Goal: Transaction & Acquisition: Purchase product/service

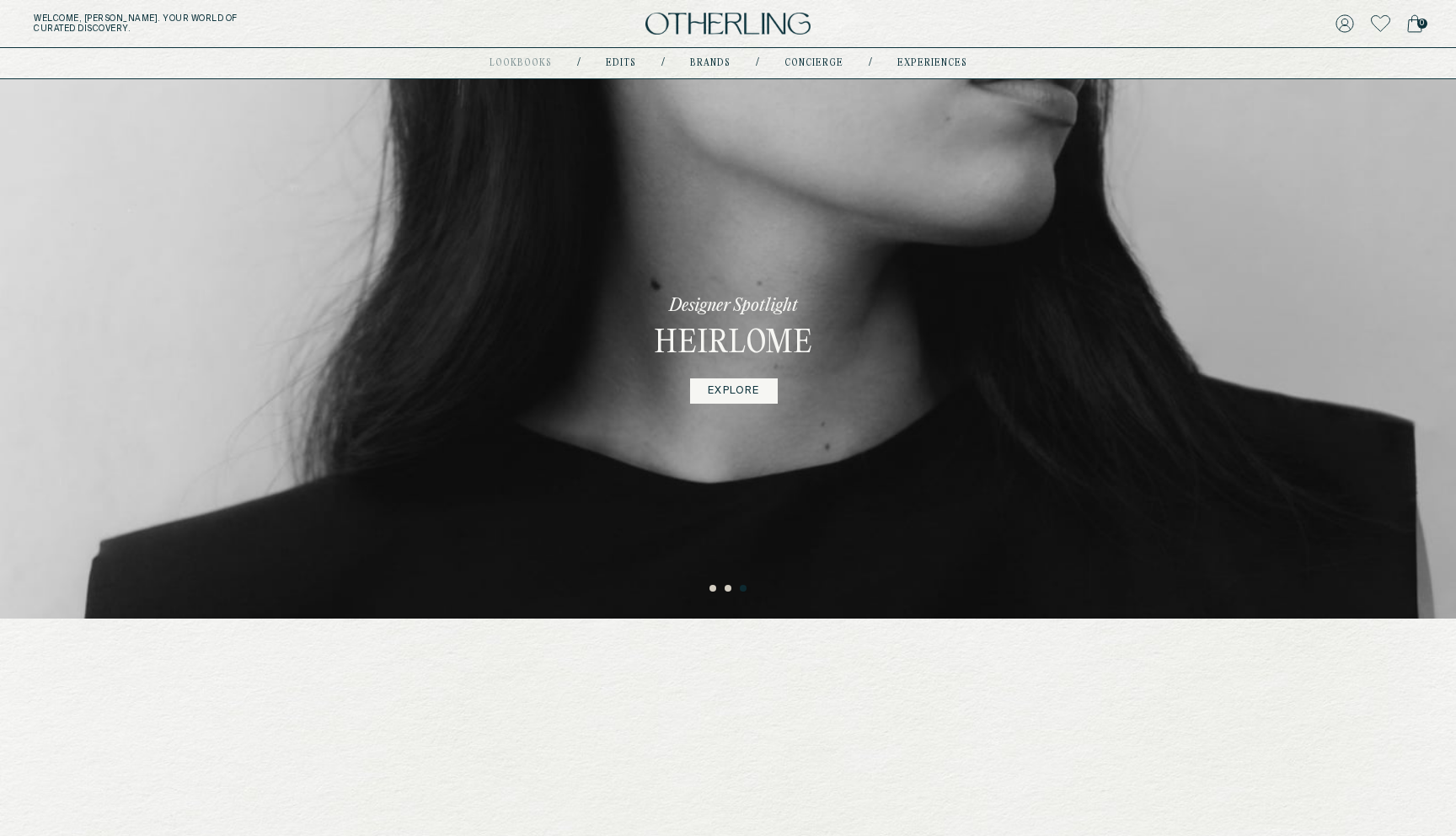
click at [715, 589] on button "1" at bounding box center [714, 589] width 8 height 8
click at [715, 589] on button "1" at bounding box center [714, 589] width 8 height 8
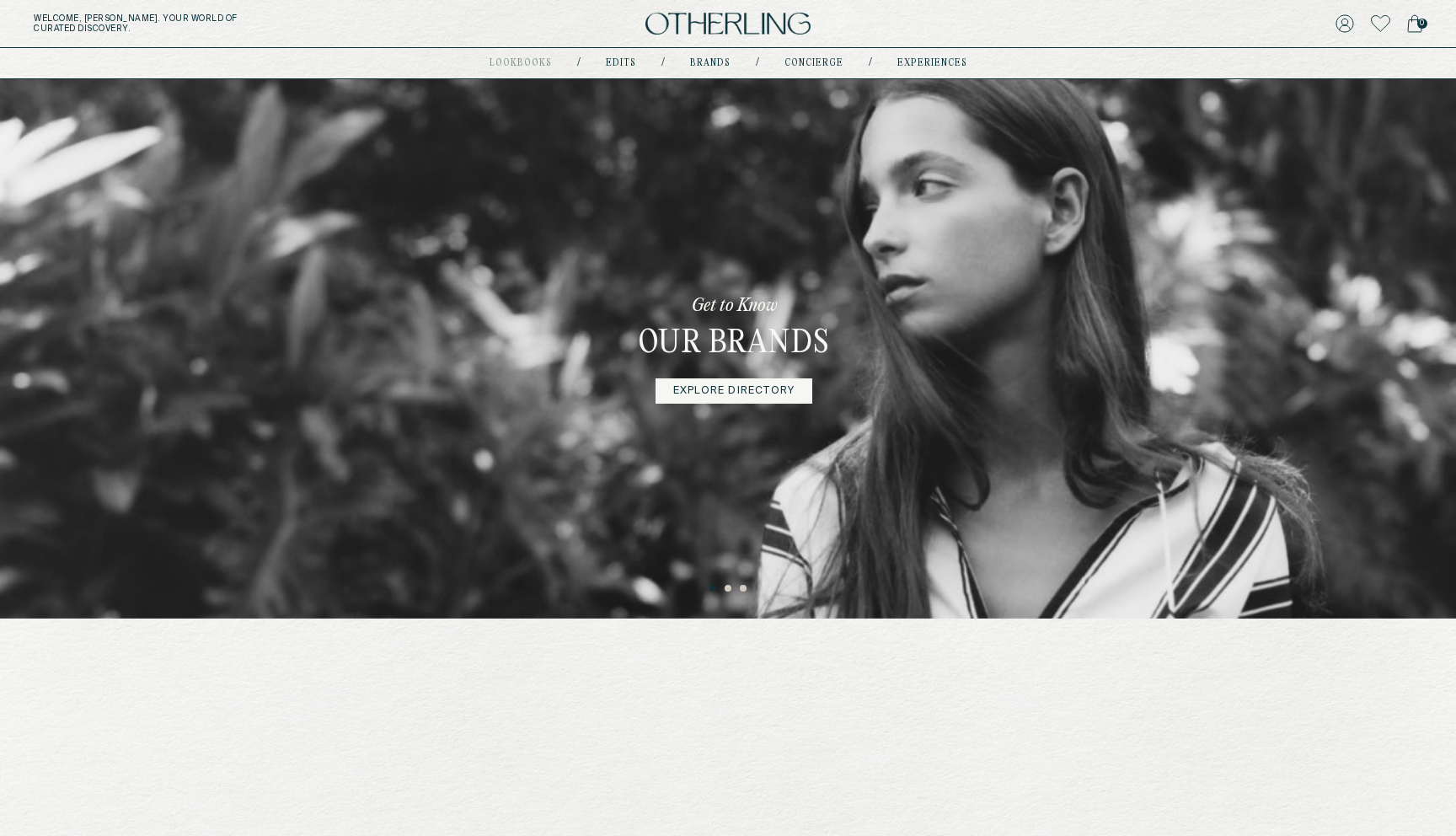
click at [727, 589] on button "2" at bounding box center [728, 589] width 8 height 8
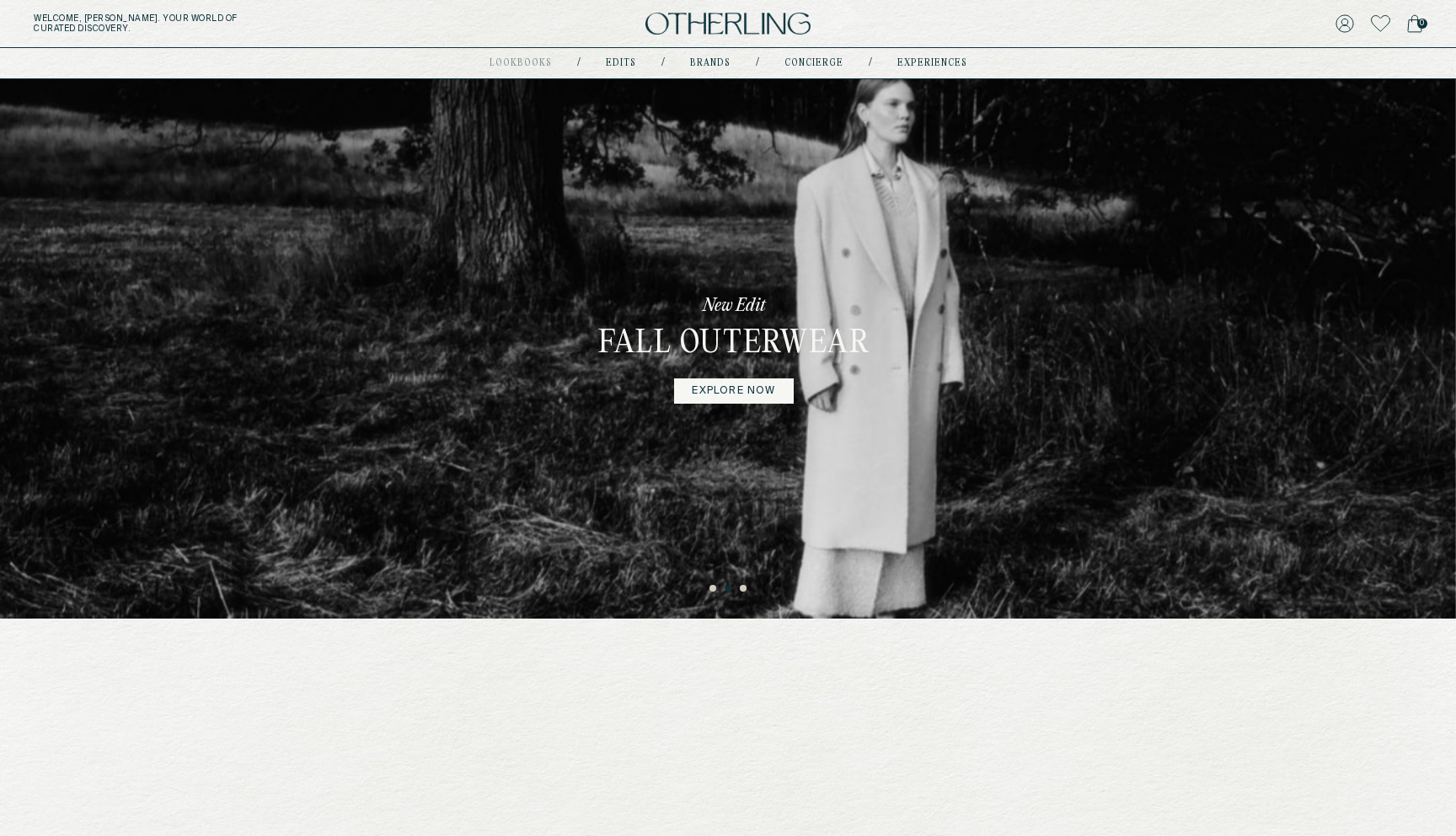
click at [741, 590] on button "3" at bounding box center [743, 589] width 8 height 8
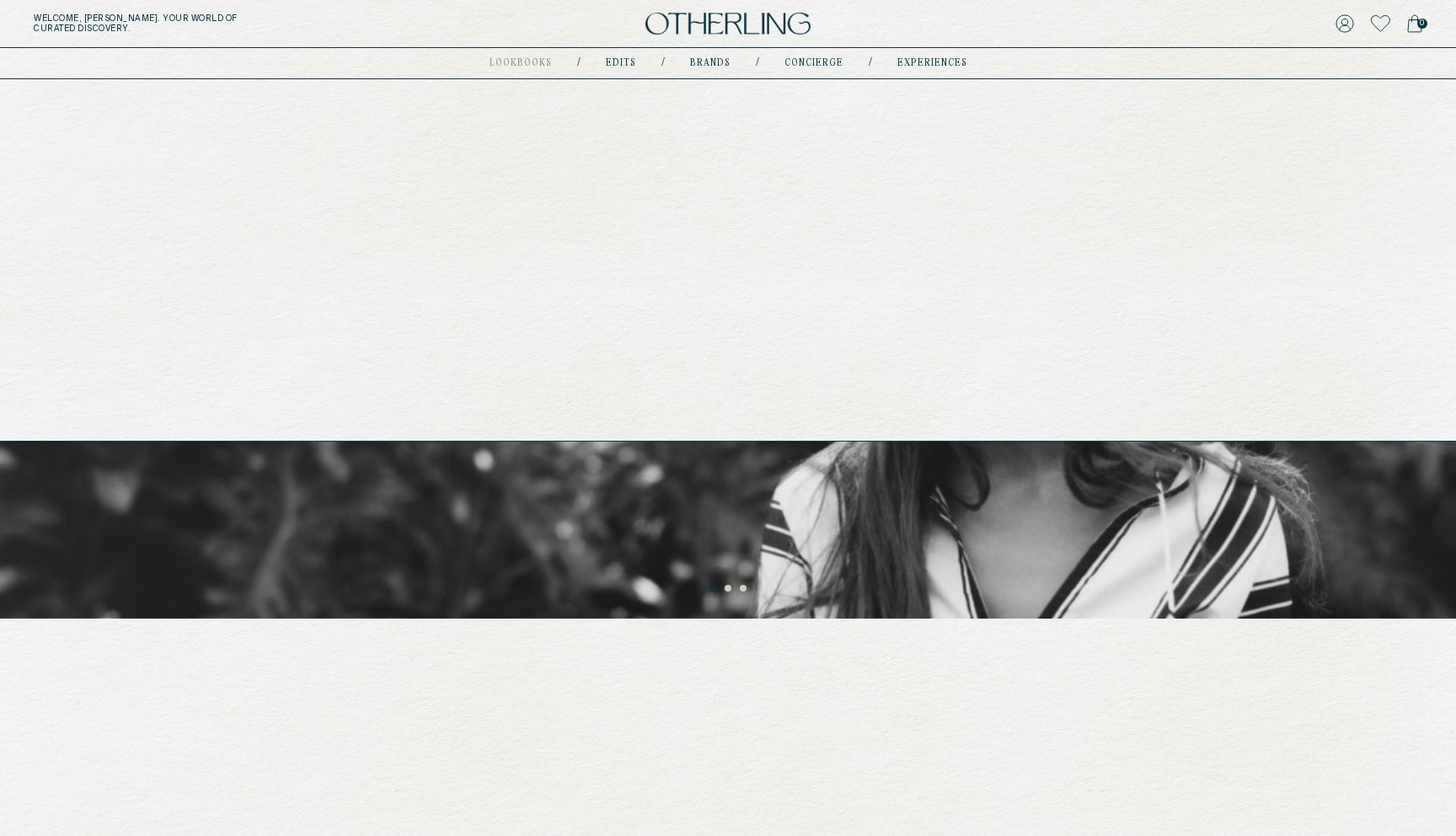
click at [916, 61] on link "experiences" at bounding box center [931, 63] width 70 height 8
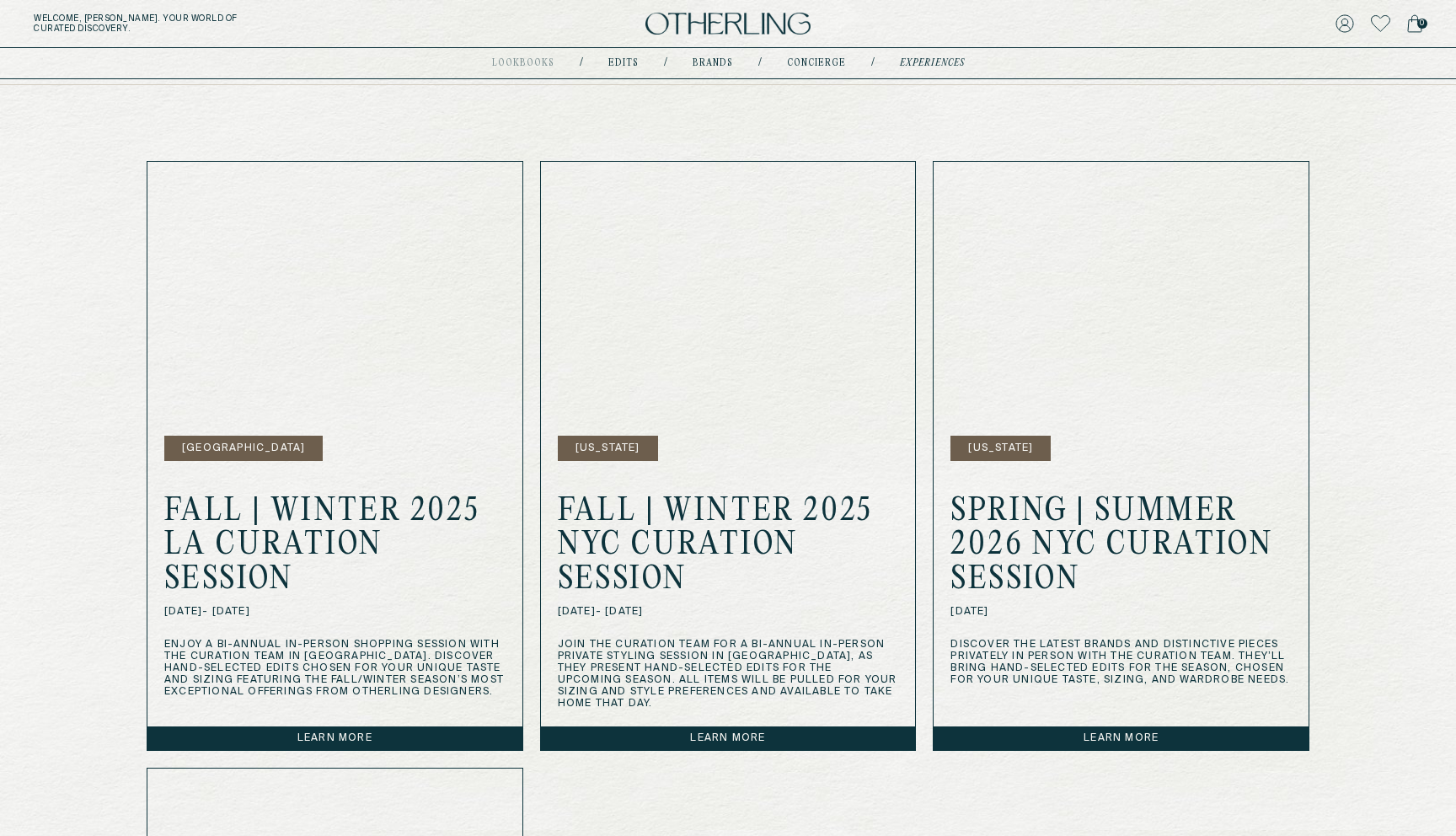
scroll to position [456, 0]
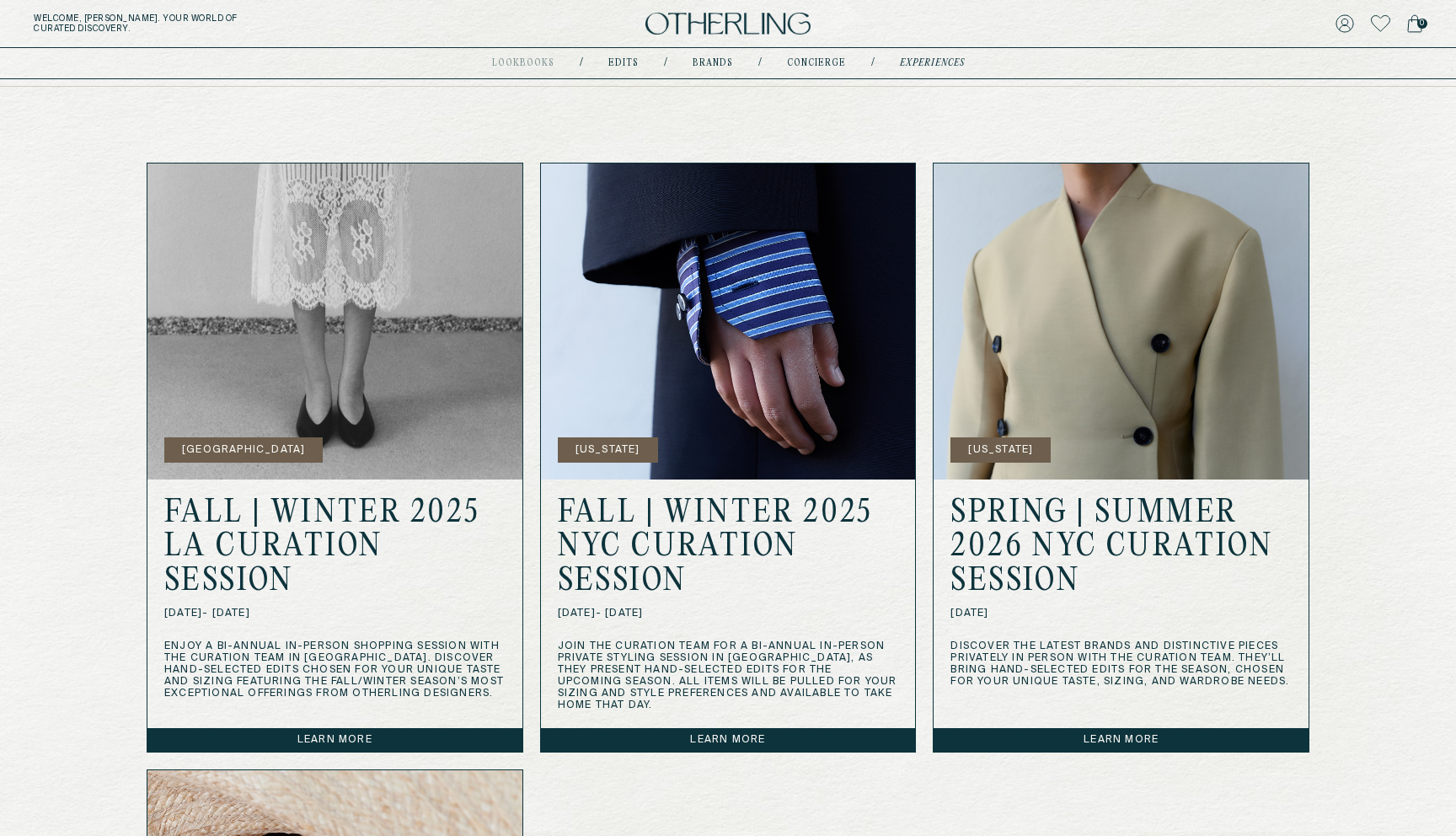
drag, startPoint x: 558, startPoint y: 644, endPoint x: 893, endPoint y: 699, distance: 339.5
click at [893, 699] on div "FALL | WINTER 2025 NYC CURATION SESSION [DATE] - [DATE] Join the curation team …" at bounding box center [728, 603] width 375 height 248
click at [780, 695] on p "Join the curation team for a bi-annual in-person private styling session in [GE…" at bounding box center [728, 676] width 341 height 70
click at [739, 729] on link "Learn more" at bounding box center [728, 740] width 375 height 23
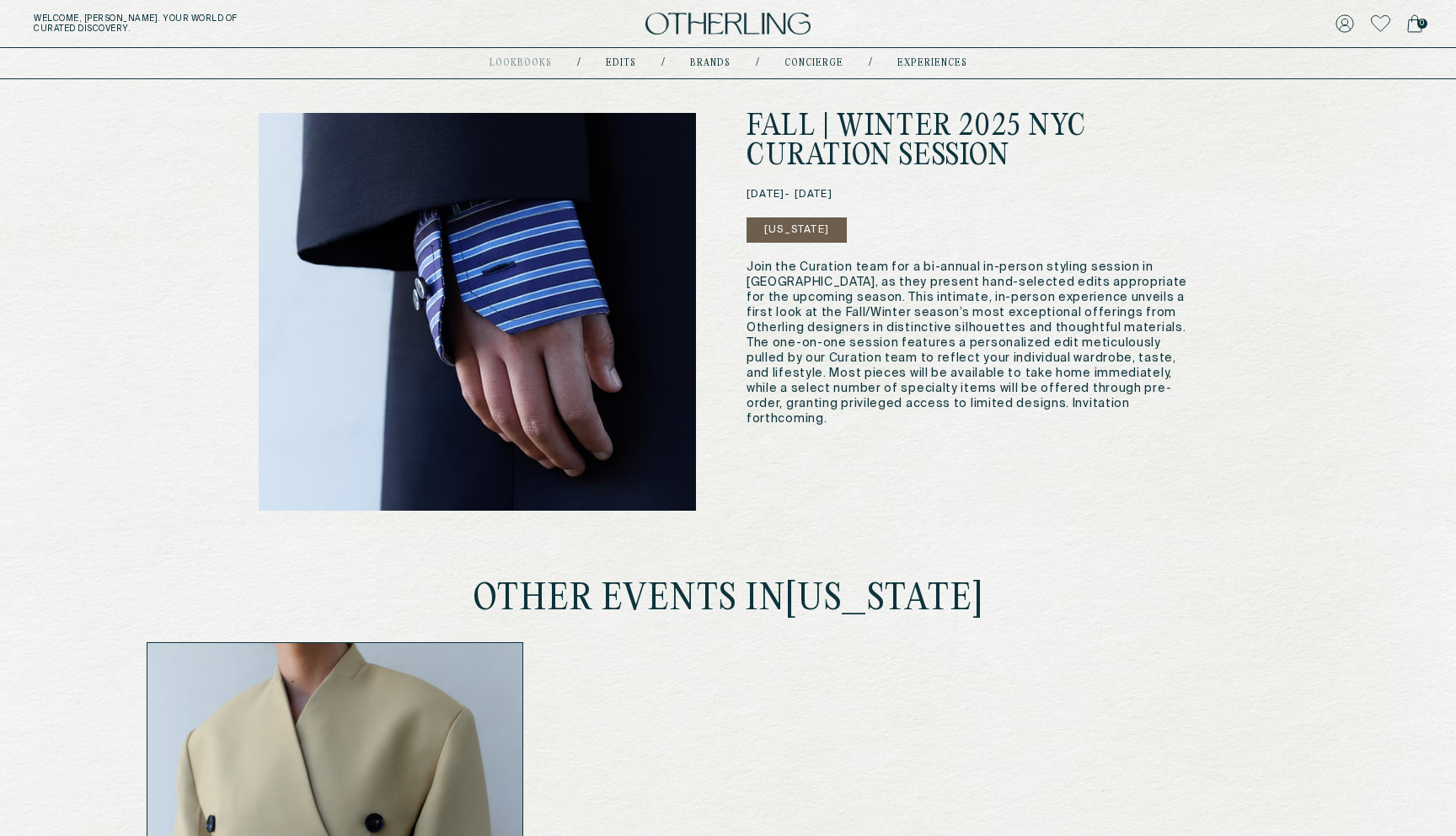
drag, startPoint x: 741, startPoint y: 264, endPoint x: 879, endPoint y: 416, distance: 205.3
click at [879, 416] on div "Fall | Winter 2025 Nyc Curation Session [DATE] - [DATE] [US_STATE] Join the Cur…" at bounding box center [728, 311] width 939 height 398
drag, startPoint x: 751, startPoint y: 188, endPoint x: 835, endPoint y: 189, distance: 84.0
click at [832, 189] on span "[DATE] - [DATE]" at bounding box center [790, 195] width 86 height 12
drag, startPoint x: 846, startPoint y: 187, endPoint x: 938, endPoint y: 190, distance: 92.0
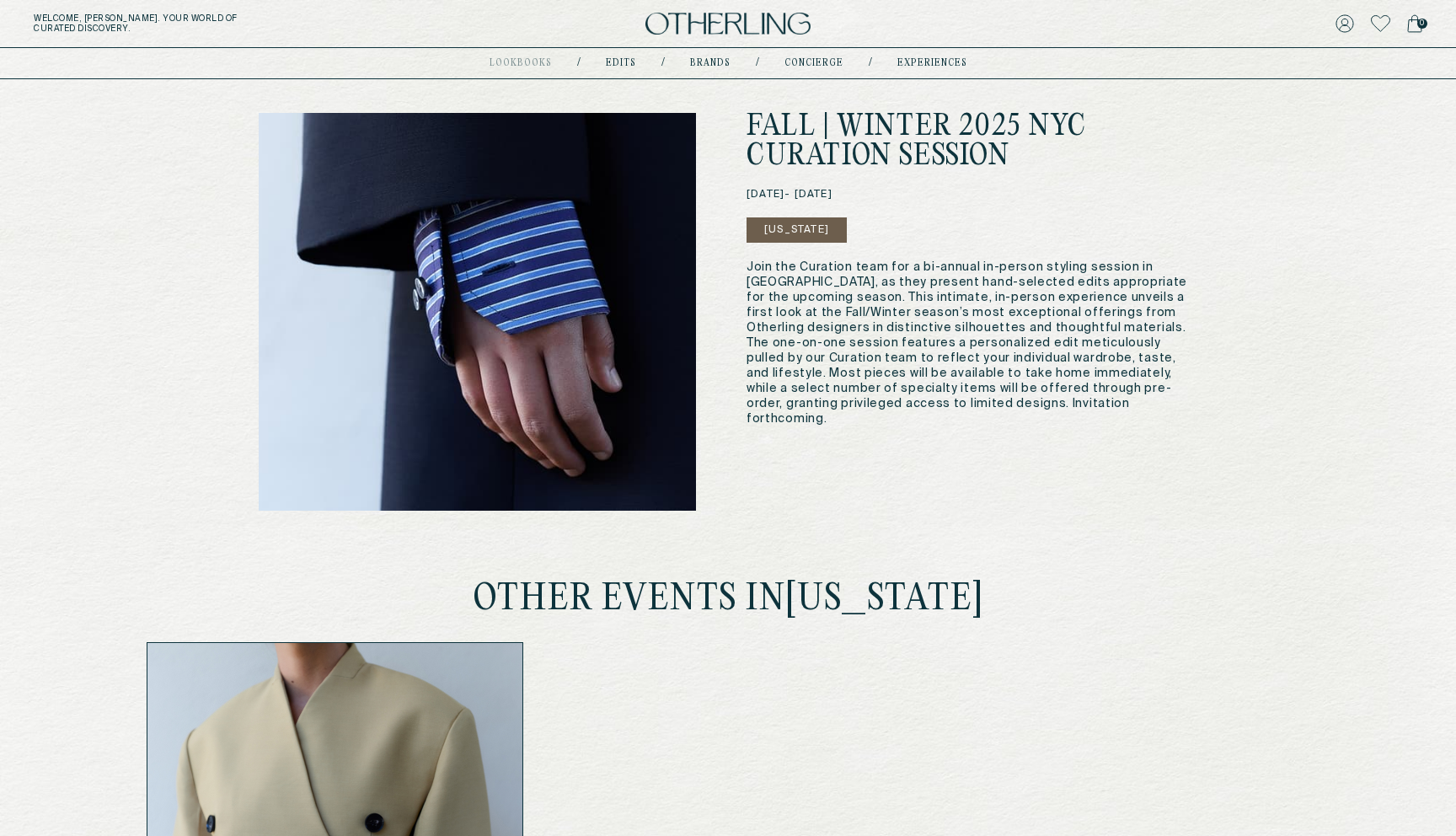
click at [938, 190] on div "Fall | Winter 2025 Nyc Curation Session [DATE] - [DATE] [US_STATE] Join the Cur…" at bounding box center [972, 270] width 450 height 313
click at [971, 196] on div "[DATE] - [DATE]" at bounding box center [972, 195] width 450 height 12
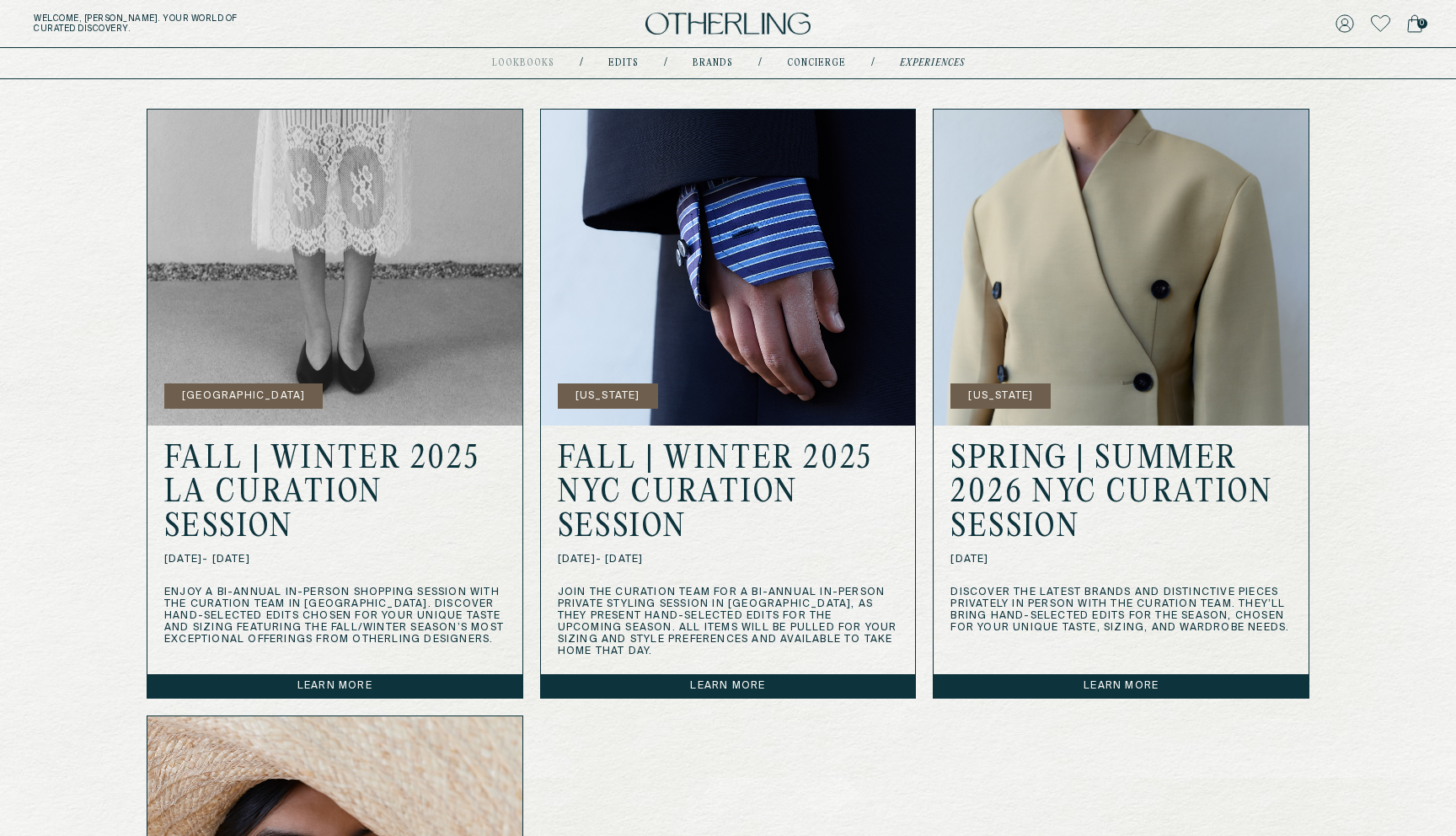
scroll to position [508, 0]
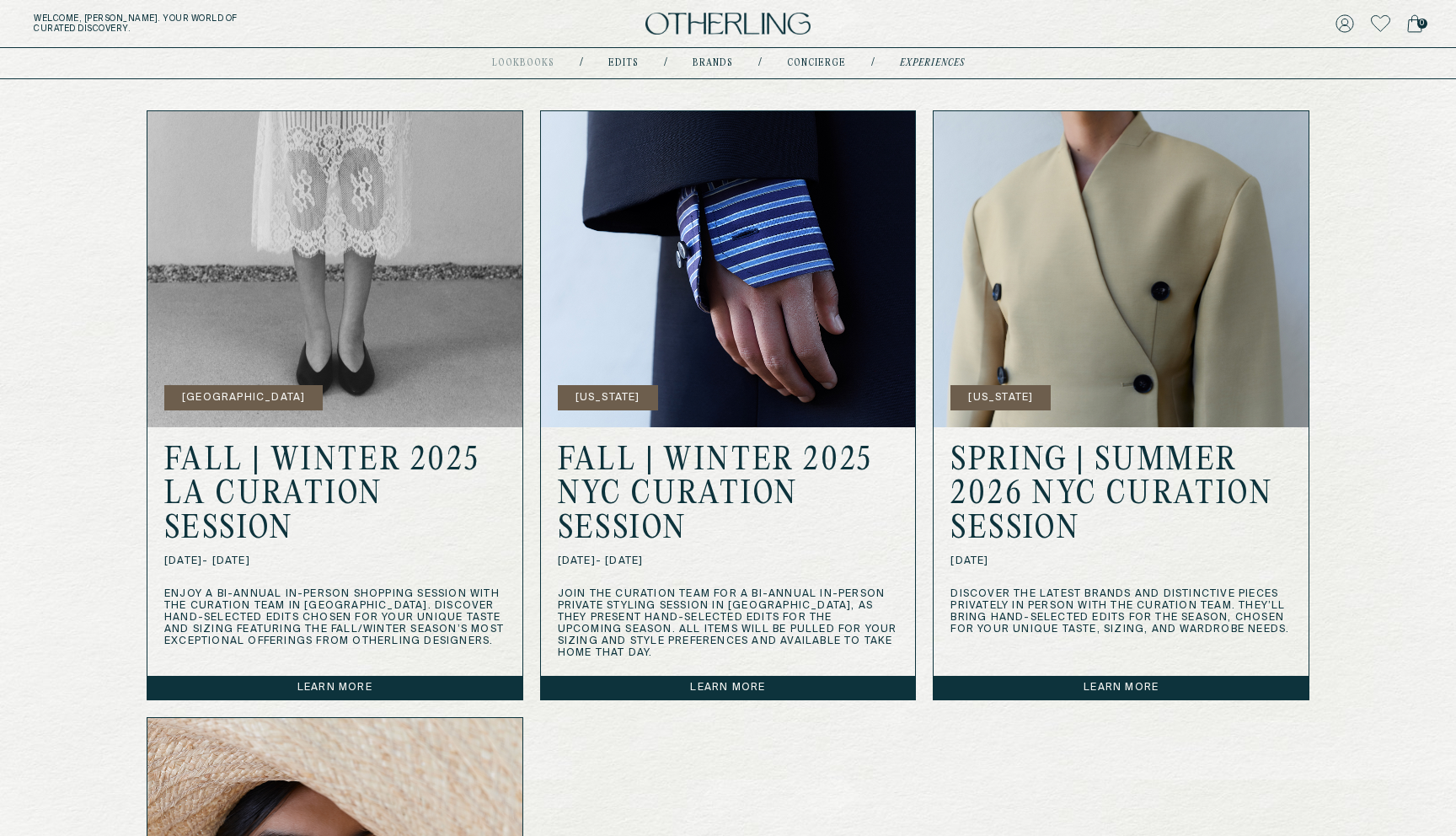
click at [679, 13] on img at bounding box center [728, 24] width 165 height 23
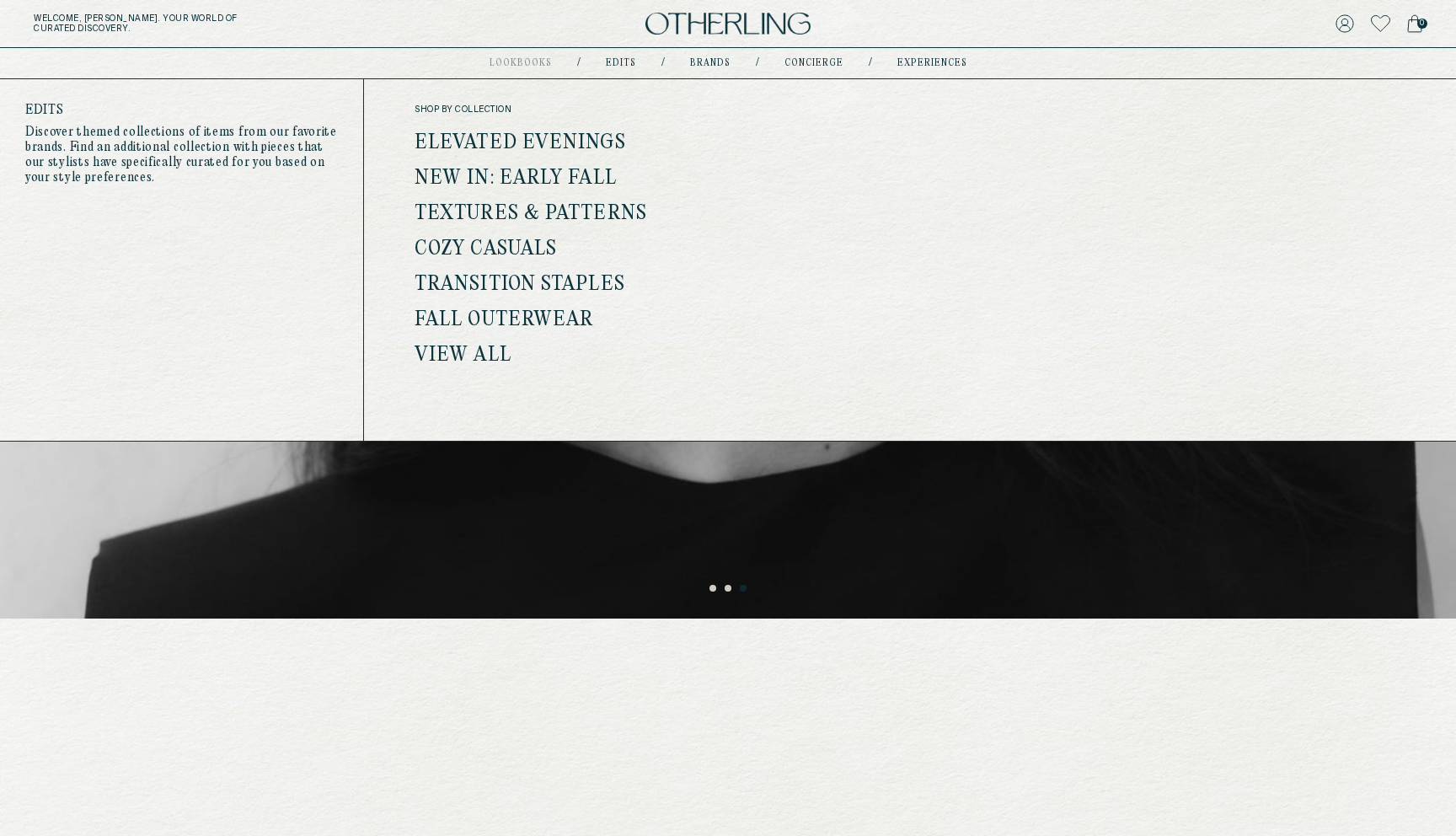
click at [567, 135] on link "Elevated Evenings" at bounding box center [520, 144] width 211 height 22
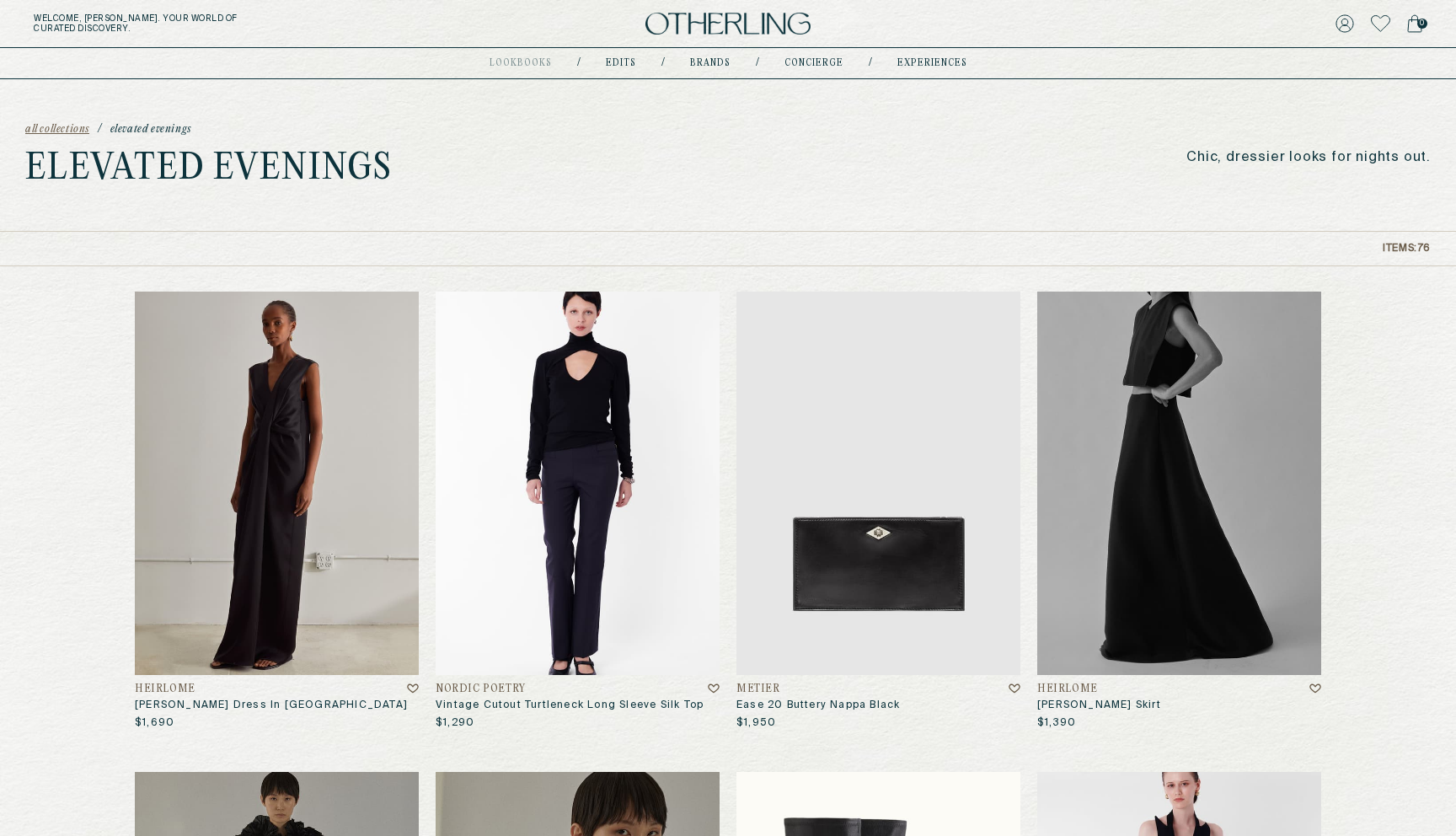
click at [615, 424] on img at bounding box center [577, 484] width 284 height 384
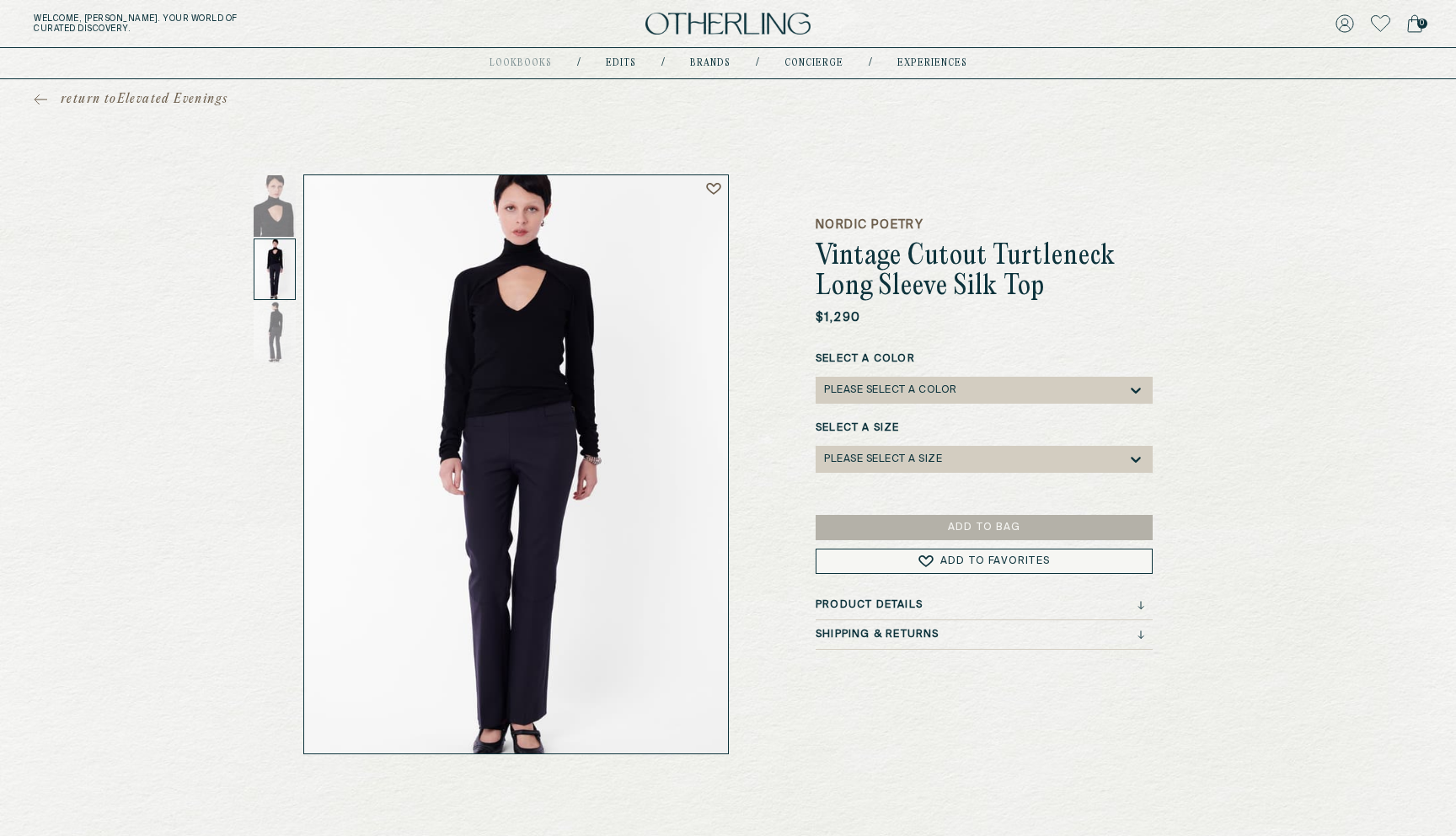
click at [720, 25] on img at bounding box center [728, 24] width 165 height 23
